Goal: Complete application form: Complete application form

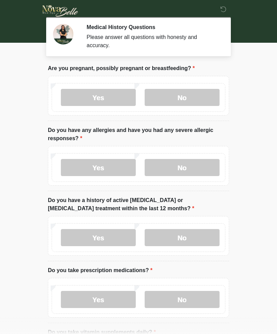
click at [223, 12] on icon at bounding box center [223, 9] width 6 height 6
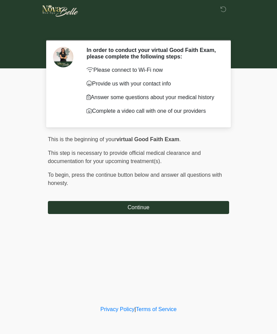
click at [209, 211] on button "Continue" at bounding box center [138, 207] width 181 height 13
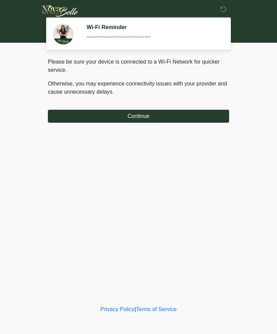
click at [213, 118] on button "Continue" at bounding box center [138, 116] width 181 height 13
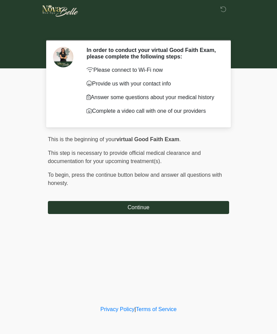
click at [134, 204] on button "Continue" at bounding box center [138, 207] width 181 height 13
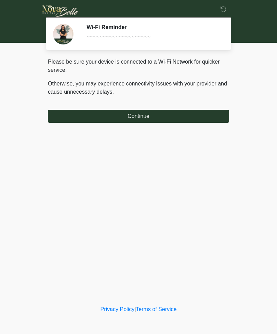
click at [211, 114] on button "Continue" at bounding box center [138, 116] width 181 height 13
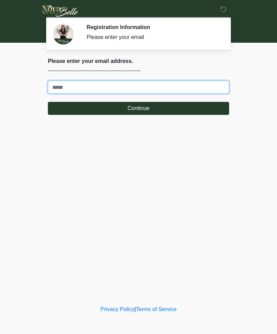
click at [215, 90] on input "Where should we email your treatment plan?" at bounding box center [138, 87] width 181 height 13
type input "**********"
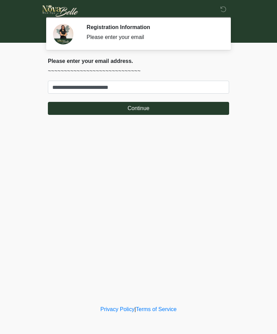
click at [174, 105] on button "Continue" at bounding box center [138, 108] width 181 height 13
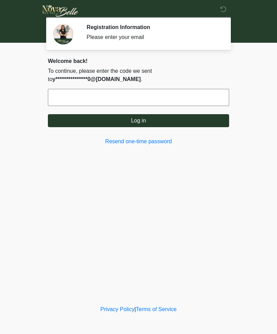
click at [190, 97] on input "text" at bounding box center [138, 97] width 181 height 17
type input "******"
click at [116, 117] on button "Log in" at bounding box center [138, 120] width 181 height 13
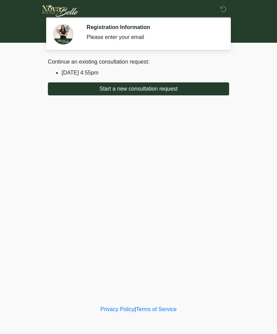
click at [84, 93] on button "Start a new consultation request" at bounding box center [138, 88] width 181 height 13
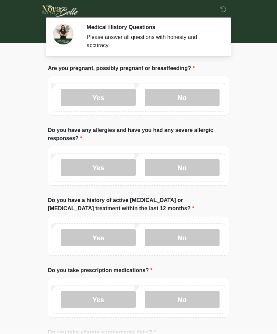
click at [196, 101] on label "No" at bounding box center [182, 97] width 75 height 17
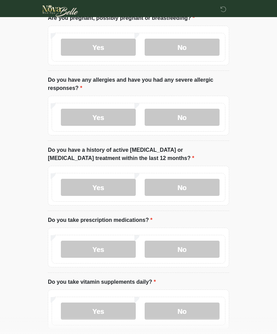
scroll to position [54, 0]
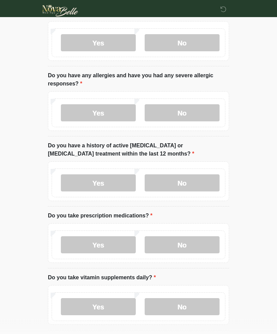
click at [190, 113] on label "No" at bounding box center [182, 113] width 75 height 17
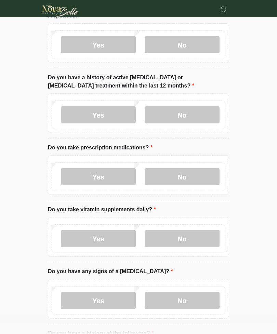
scroll to position [124, 0]
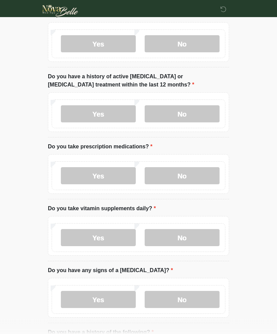
click at [194, 115] on label "No" at bounding box center [182, 114] width 75 height 17
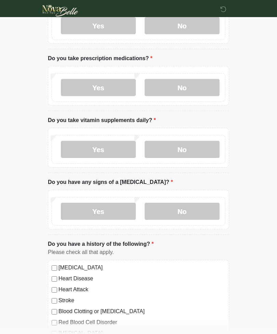
scroll to position [213, 0]
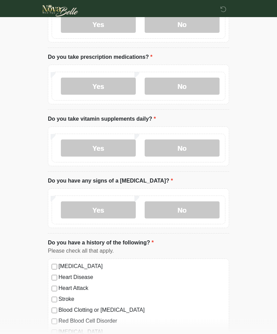
click at [194, 87] on label "No" at bounding box center [182, 86] width 75 height 17
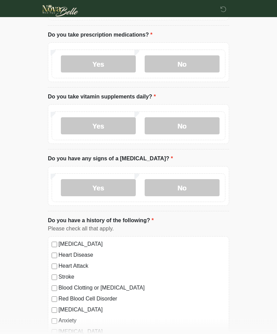
scroll to position [236, 0]
click at [198, 127] on label "No" at bounding box center [182, 125] width 75 height 17
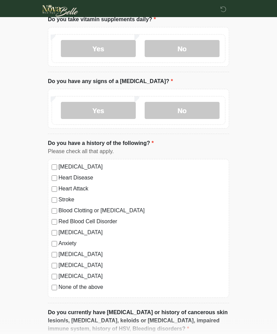
scroll to position [313, 0]
click at [192, 113] on label "No" at bounding box center [182, 110] width 75 height 17
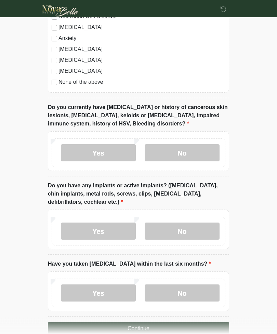
scroll to position [533, 0]
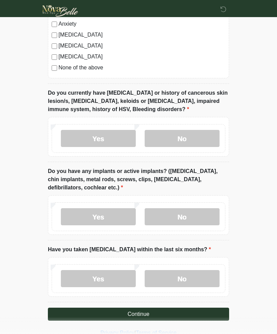
click at [164, 150] on div "Yes No" at bounding box center [139, 138] width 174 height 29
click at [167, 139] on label "No" at bounding box center [182, 138] width 75 height 17
click at [171, 210] on label "No" at bounding box center [182, 216] width 75 height 17
click at [166, 277] on label "No" at bounding box center [182, 278] width 75 height 17
click at [90, 319] on button "Continue" at bounding box center [138, 314] width 181 height 13
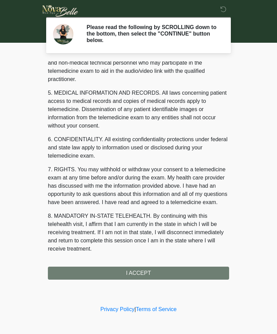
scroll to position [200, 0]
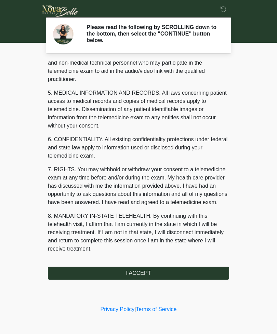
click at [205, 271] on button "I ACCEPT" at bounding box center [138, 273] width 181 height 13
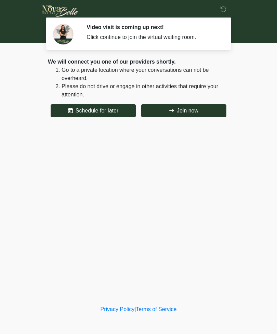
click at [207, 107] on button "Join now" at bounding box center [183, 110] width 85 height 13
